Goal: Information Seeking & Learning: Learn about a topic

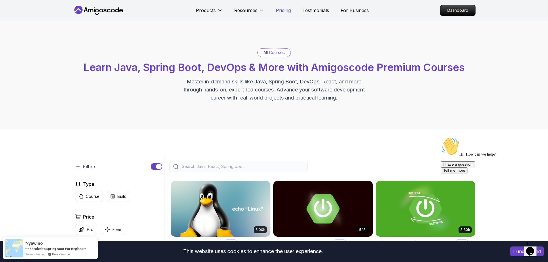
click at [281, 13] on p "Pricing" at bounding box center [283, 10] width 15 height 7
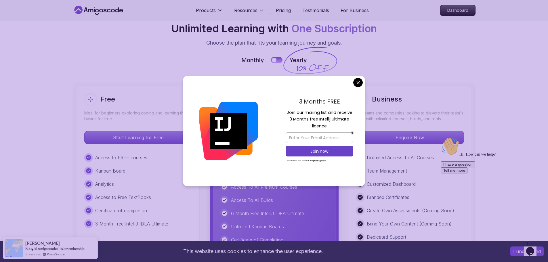
scroll to position [1288, 0]
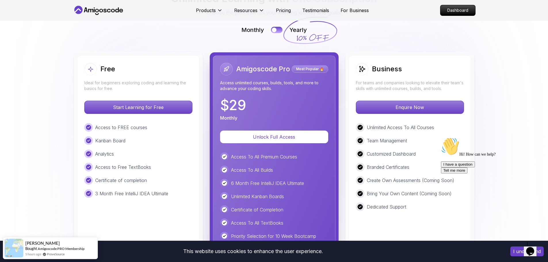
scroll to position [1346, 0]
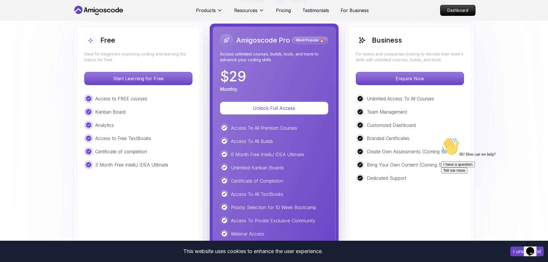
click at [236, 70] on p "$ 29" at bounding box center [233, 77] width 26 height 14
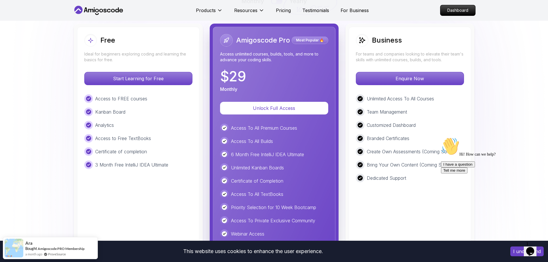
click at [341, 131] on div "Free Ideal for beginners exploring coding and learning the basics for free. Sta…" at bounding box center [274, 163] width 403 height 278
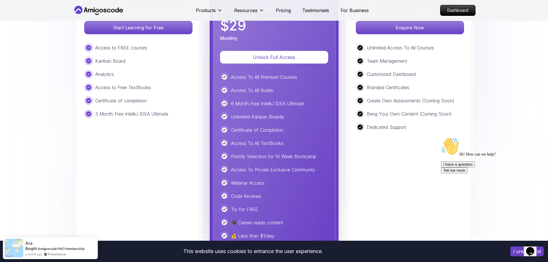
scroll to position [1403, 0]
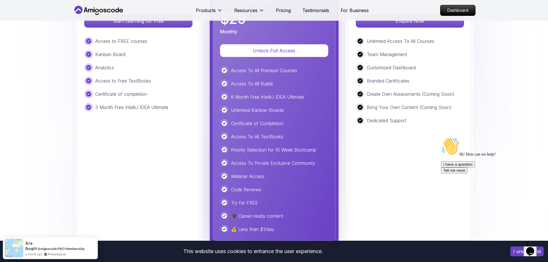
click at [258, 146] on p "Priority Selection for 10 Week Bootcamp" at bounding box center [273, 149] width 85 height 7
click at [261, 146] on p "Priority Selection for 10 Week Bootcamp" at bounding box center [273, 149] width 85 height 7
click at [255, 160] on p "Access To Private Exclusive Community" at bounding box center [273, 163] width 84 height 7
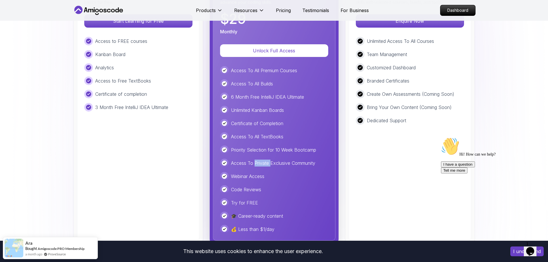
click at [255, 160] on p "Access To Private Exclusive Community" at bounding box center [273, 163] width 84 height 7
click at [257, 173] on p "Webinar Access" at bounding box center [247, 176] width 33 height 7
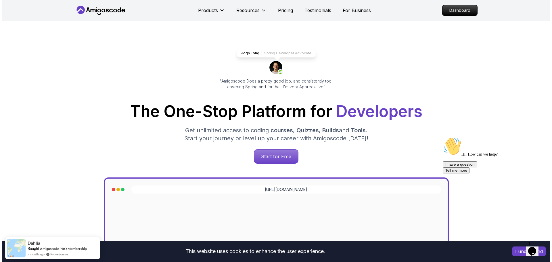
scroll to position [0, 0]
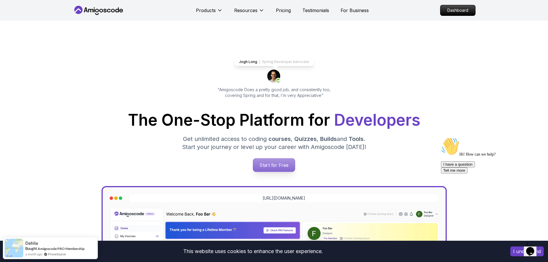
click at [276, 167] on p "Start for Free" at bounding box center [274, 164] width 42 height 13
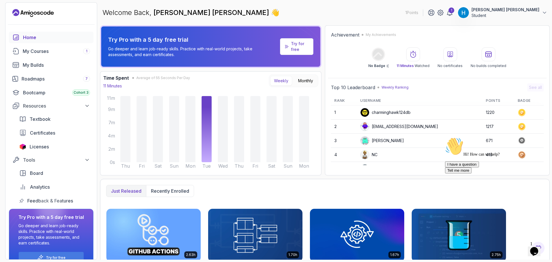
click at [162, 40] on p "Try Pro with a 5 day free trial" at bounding box center [193, 40] width 170 height 8
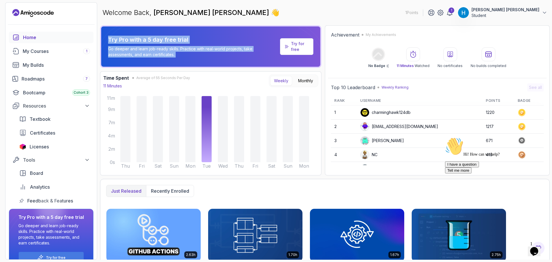
drag, startPoint x: 162, startPoint y: 40, endPoint x: 170, endPoint y: 52, distance: 13.7
click at [170, 52] on div "Try Pro with a 5 day free trial Go deeper and learn job-ready skills. Practice …" at bounding box center [193, 47] width 170 height 22
click at [170, 52] on p "Go deeper and learn job-ready skills. Practice with real-world projects, take a…" at bounding box center [193, 52] width 170 height 12
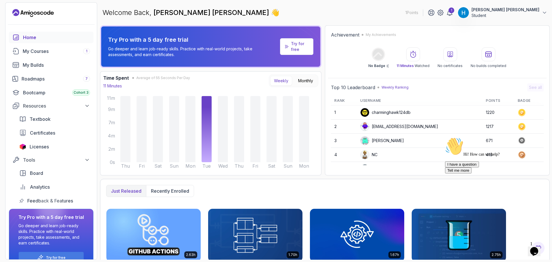
click at [300, 41] on p "Try for free" at bounding box center [300, 47] width 18 height 12
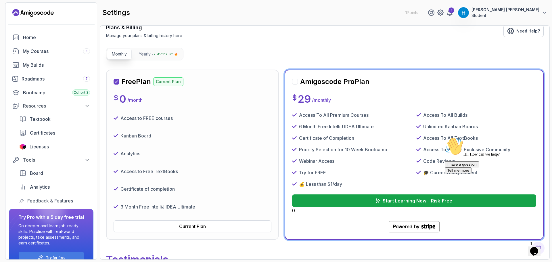
scroll to position [58, 0]
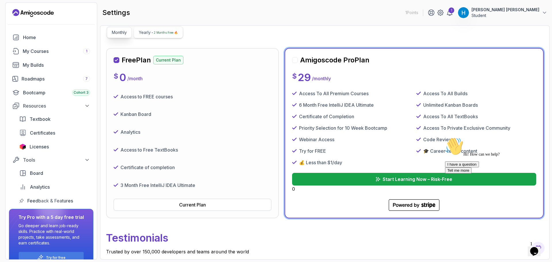
click at [166, 35] on p "2 Months Free 🔥" at bounding box center [166, 33] width 24 height 6
click at [119, 31] on p "Monthly" at bounding box center [119, 33] width 15 height 6
click at [414, 179] on p "Start Learning Now – Risk-Free" at bounding box center [417, 179] width 70 height 7
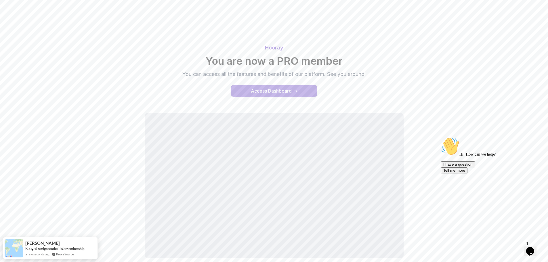
click at [287, 94] on div "Access Dashboard" at bounding box center [271, 90] width 41 height 7
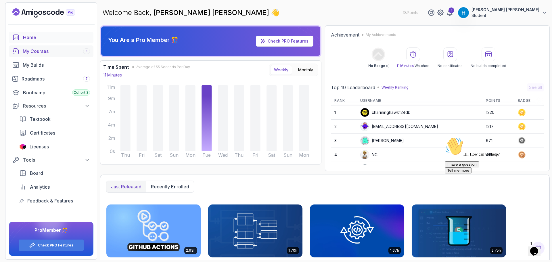
click at [57, 51] on div "My Courses 1" at bounding box center [56, 51] width 67 height 7
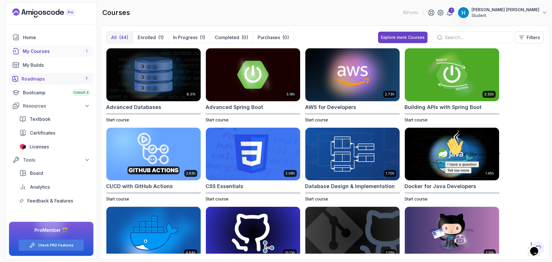
click at [51, 78] on div "Roadmaps 7" at bounding box center [56, 78] width 68 height 7
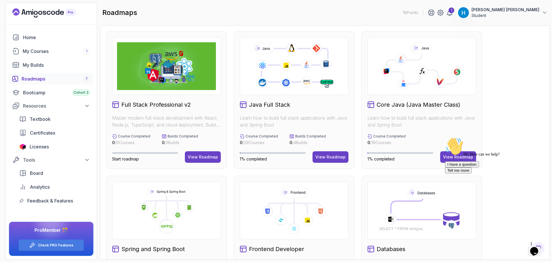
click at [463, 156] on div "Hi! How can we help? I have a question Tell me more" at bounding box center [497, 155] width 104 height 36
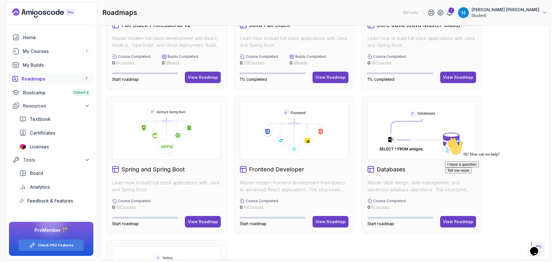
scroll to position [86, 0]
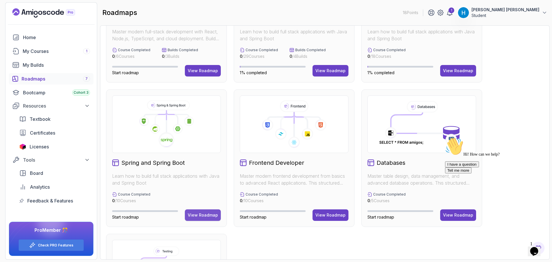
click at [214, 214] on div "View Roadmap" at bounding box center [203, 215] width 30 height 6
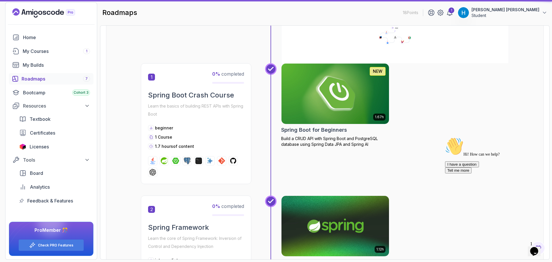
scroll to position [6, 0]
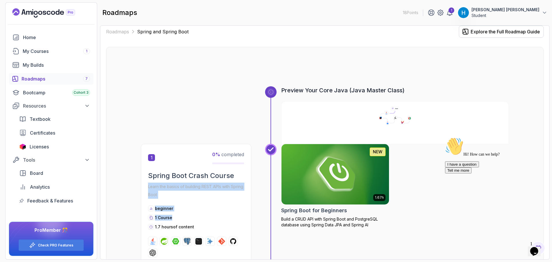
click at [242, 170] on div "1 0 % completed Spring Boot Crash Course Learn the basics of building REST APIs…" at bounding box center [196, 204] width 110 height 121
click at [200, 119] on div "Preview Your Core Java (Java Master Class)" at bounding box center [325, 115] width 368 height 58
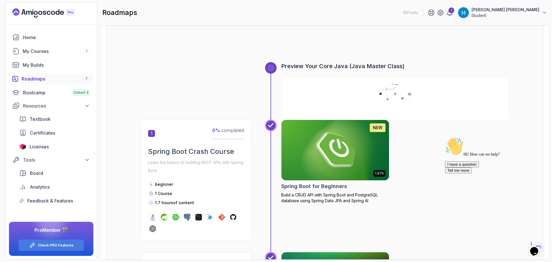
scroll to position [86, 0]
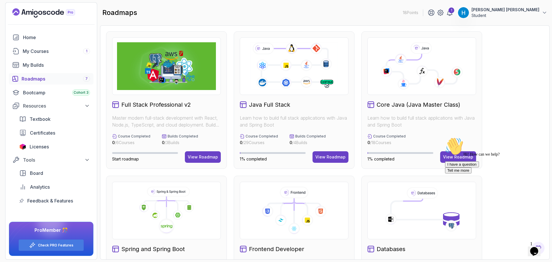
click at [392, 120] on p "Learn how to build full stack applications with Java and Spring Boot" at bounding box center [421, 121] width 109 height 14
click at [396, 121] on p "Learn how to build full stack applications with Java and Spring Boot" at bounding box center [421, 121] width 109 height 14
click at [462, 155] on div "Hi! How can we help? I have a question Tell me more" at bounding box center [497, 155] width 104 height 36
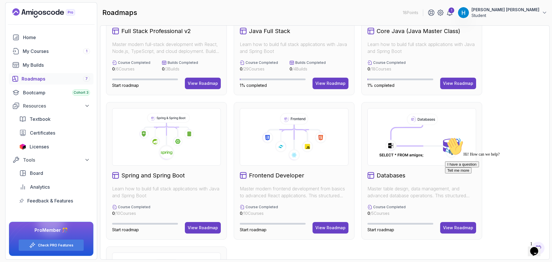
scroll to position [86, 0]
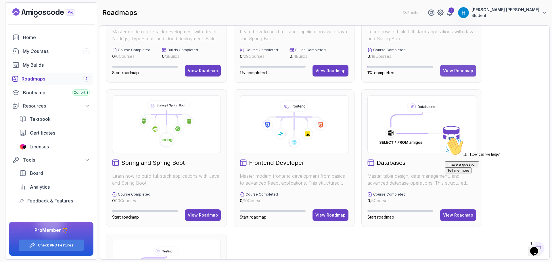
click at [456, 75] on button "View Roadmap" at bounding box center [458, 71] width 36 height 12
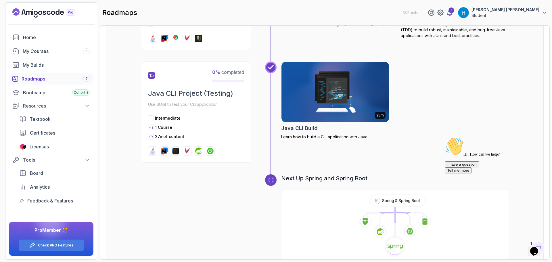
scroll to position [1827, 0]
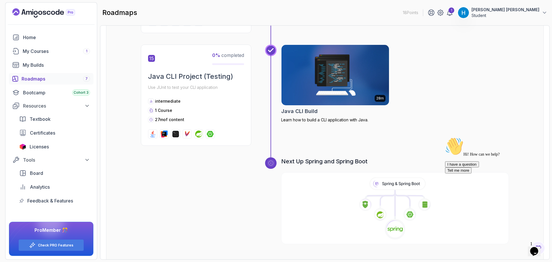
click at [300, 157] on h3 "Next Up Spring and Spring Boot" at bounding box center [395, 161] width 228 height 8
click at [301, 157] on h3 "Next Up Spring and Spring Boot" at bounding box center [395, 161] width 228 height 8
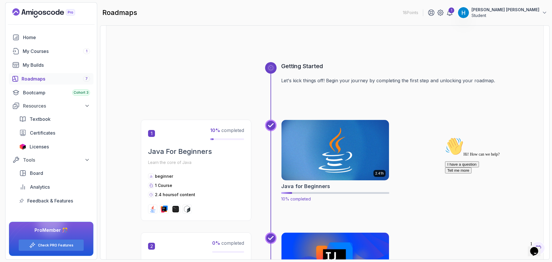
scroll to position [58, 0]
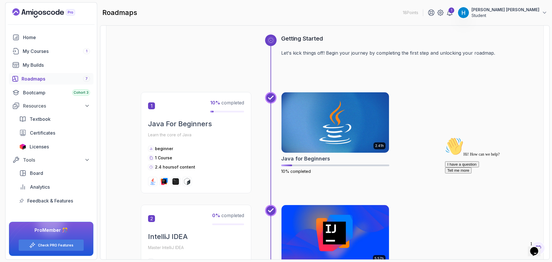
click at [195, 124] on h2 "Java For Beginners" at bounding box center [196, 123] width 96 height 9
click at [148, 108] on span "1" at bounding box center [151, 105] width 7 height 7
click at [221, 99] on div "1 10 % completed Java For Beginners Learn the core of Java beginner 1 Course 2.…" at bounding box center [196, 142] width 110 height 101
click at [372, 129] on img at bounding box center [335, 122] width 113 height 63
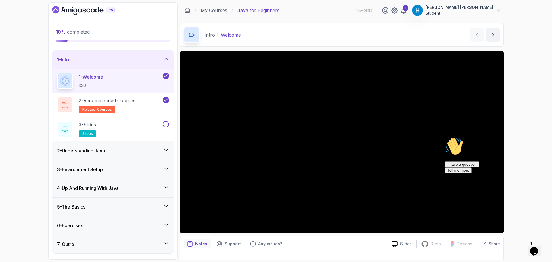
click at [445, 137] on icon "Chat attention grabber" at bounding box center [445, 137] width 0 height 0
click at [143, 105] on div "2 - Recommended Courses related-courses" at bounding box center [109, 105] width 105 height 16
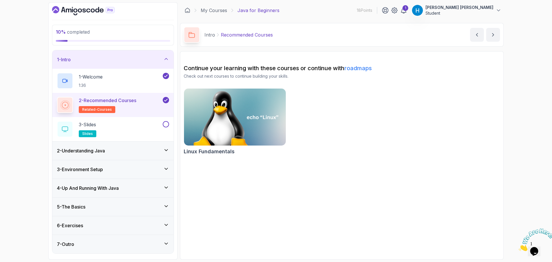
click at [238, 173] on section "Continue your learning with these courses or continue with roadmaps Check out n…" at bounding box center [342, 155] width 324 height 208
click at [209, 68] on h2 "Continue your learning with these courses or continue with roadmaps" at bounding box center [342, 68] width 316 height 8
click at [218, 68] on h2 "Continue your learning with these courses or continue with roadmaps" at bounding box center [342, 68] width 316 height 8
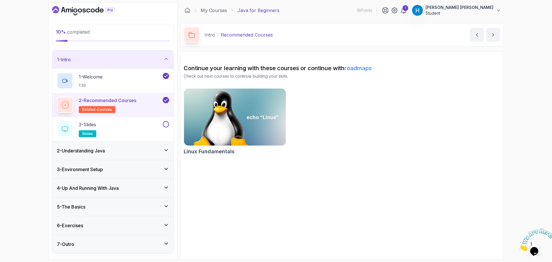
click at [191, 68] on h2 "Continue your learning with these courses or continue with roadmaps" at bounding box center [342, 68] width 316 height 8
drag, startPoint x: 191, startPoint y: 68, endPoint x: 310, endPoint y: 66, distance: 119.6
click at [310, 66] on h2 "Continue your learning with these courses or continue with roadmaps" at bounding box center [342, 68] width 316 height 8
click at [217, 78] on p "Check out next courses to continue building your skills." at bounding box center [342, 76] width 316 height 6
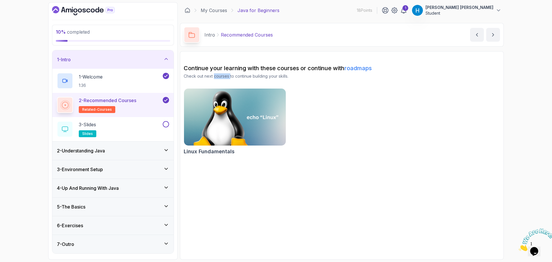
click at [217, 78] on p "Check out next courses to continue building your skills." at bounding box center [342, 76] width 316 height 6
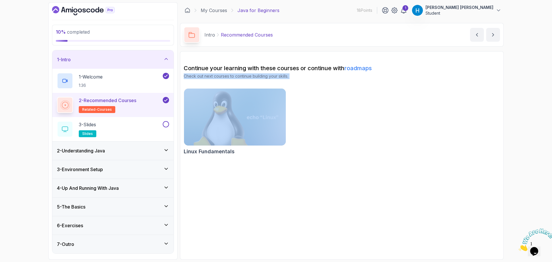
click at [217, 78] on p "Check out next courses to continue building your skills." at bounding box center [342, 76] width 316 height 6
click at [235, 76] on p "Check out next courses to continue building your skills." at bounding box center [342, 76] width 316 height 6
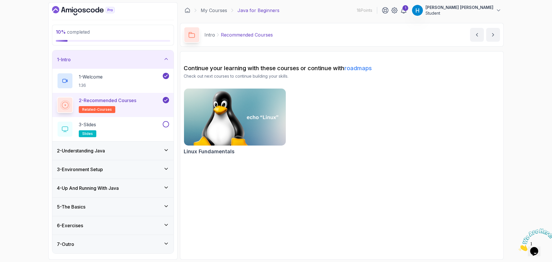
click at [355, 66] on link "roadmaps" at bounding box center [357, 68] width 27 height 7
click at [137, 124] on div "3 - Slides slides" at bounding box center [109, 129] width 105 height 16
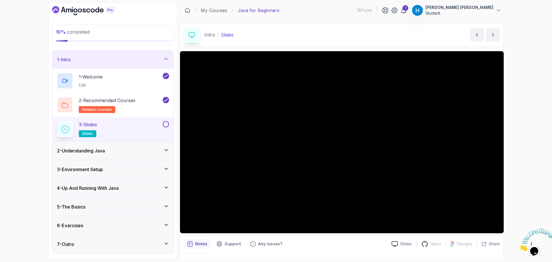
click at [166, 124] on button at bounding box center [166, 124] width 6 height 6
click at [168, 149] on icon at bounding box center [166, 150] width 6 height 6
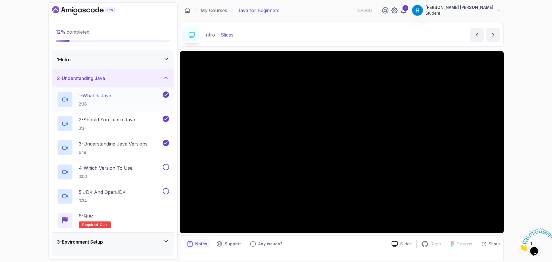
click at [110, 100] on h2 "1 - What Is Java 2:38" at bounding box center [95, 99] width 32 height 15
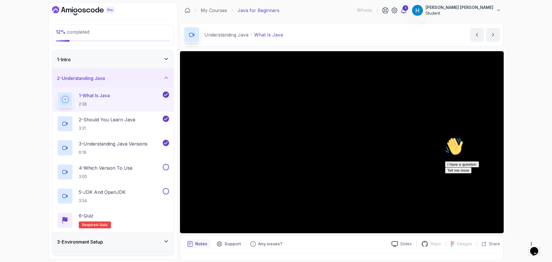
click at [16, 143] on div "12 % completed 1 - Intro 2 - Understanding Java 1 - What Is Java 2:38 2 - Shoul…" at bounding box center [276, 131] width 552 height 262
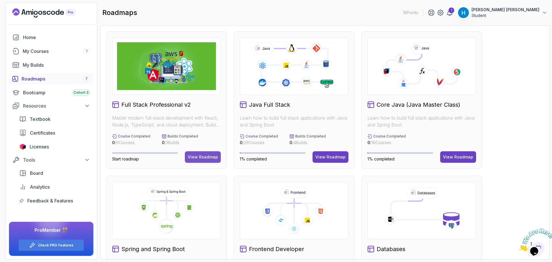
click at [207, 155] on div "View Roadmap" at bounding box center [203, 157] width 30 height 6
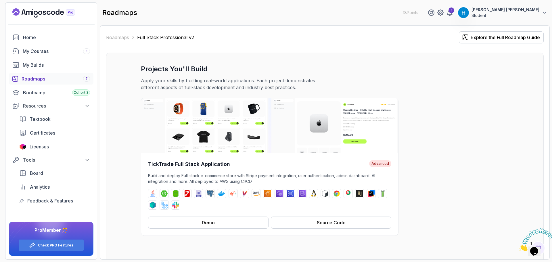
click at [156, 66] on h3 "Projects You'll Build" at bounding box center [325, 68] width 368 height 9
drag, startPoint x: 156, startPoint y: 66, endPoint x: 186, endPoint y: 66, distance: 29.9
click at [186, 66] on h3 "Projects You'll Build" at bounding box center [325, 68] width 368 height 9
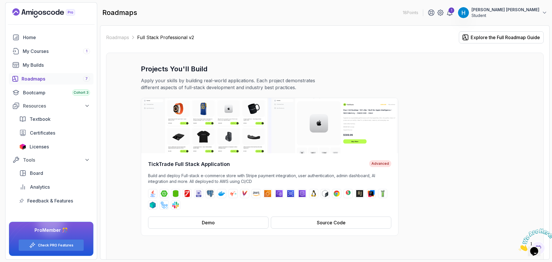
click at [146, 78] on p "Apply your skills by building real-world applications. Each project demonstrate…" at bounding box center [237, 84] width 193 height 14
drag, startPoint x: 146, startPoint y: 78, endPoint x: 269, endPoint y: 80, distance: 122.8
click at [269, 80] on p "Apply your skills by building real-world applications. Each project demonstrate…" at bounding box center [237, 84] width 193 height 14
